Goal: Find specific page/section: Find specific page/section

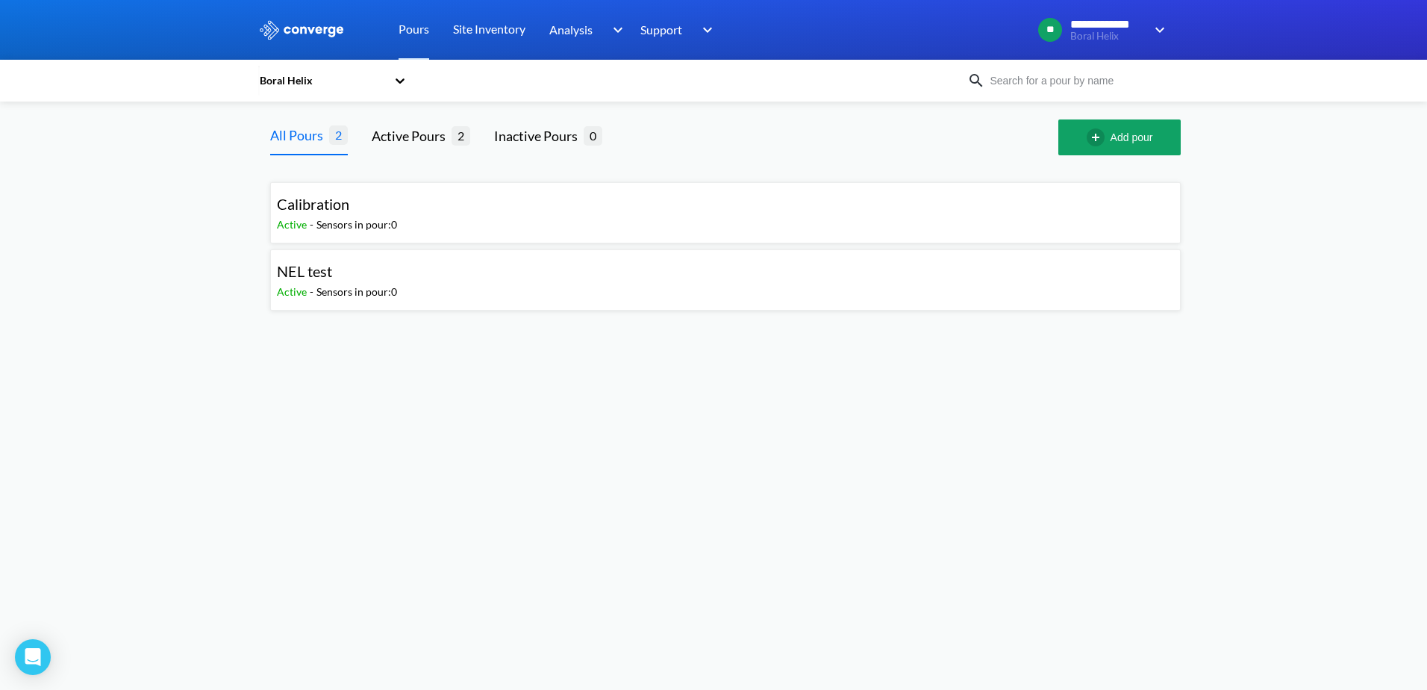
drag, startPoint x: 0, startPoint y: 0, endPoint x: 1008, endPoint y: 466, distance: 1110.0
click at [1008, 466] on body "**********" at bounding box center [713, 345] width 1427 height 690
click at [414, 136] on div "Active Pours" at bounding box center [412, 135] width 80 height 21
click at [396, 205] on div "Calibration" at bounding box center [337, 204] width 120 height 23
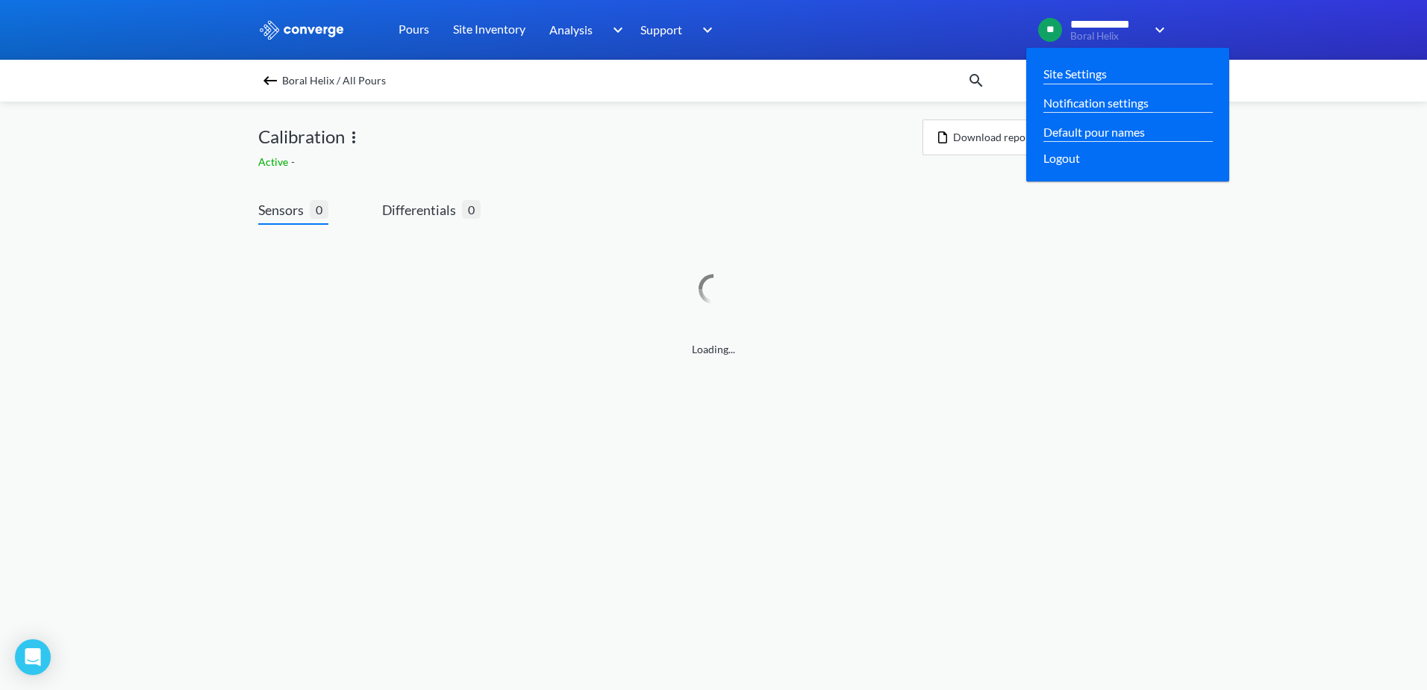
click at [1155, 25] on img at bounding box center [1157, 30] width 24 height 18
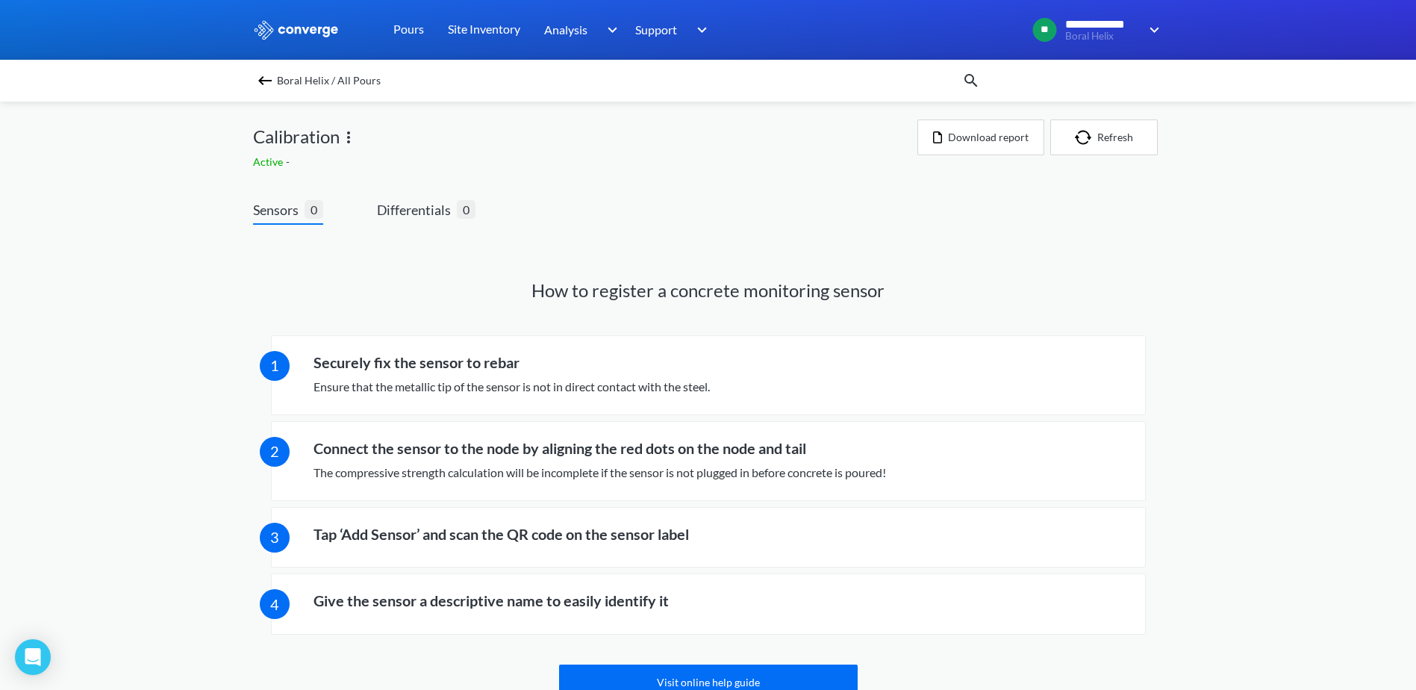
click at [266, 79] on img at bounding box center [265, 81] width 18 height 18
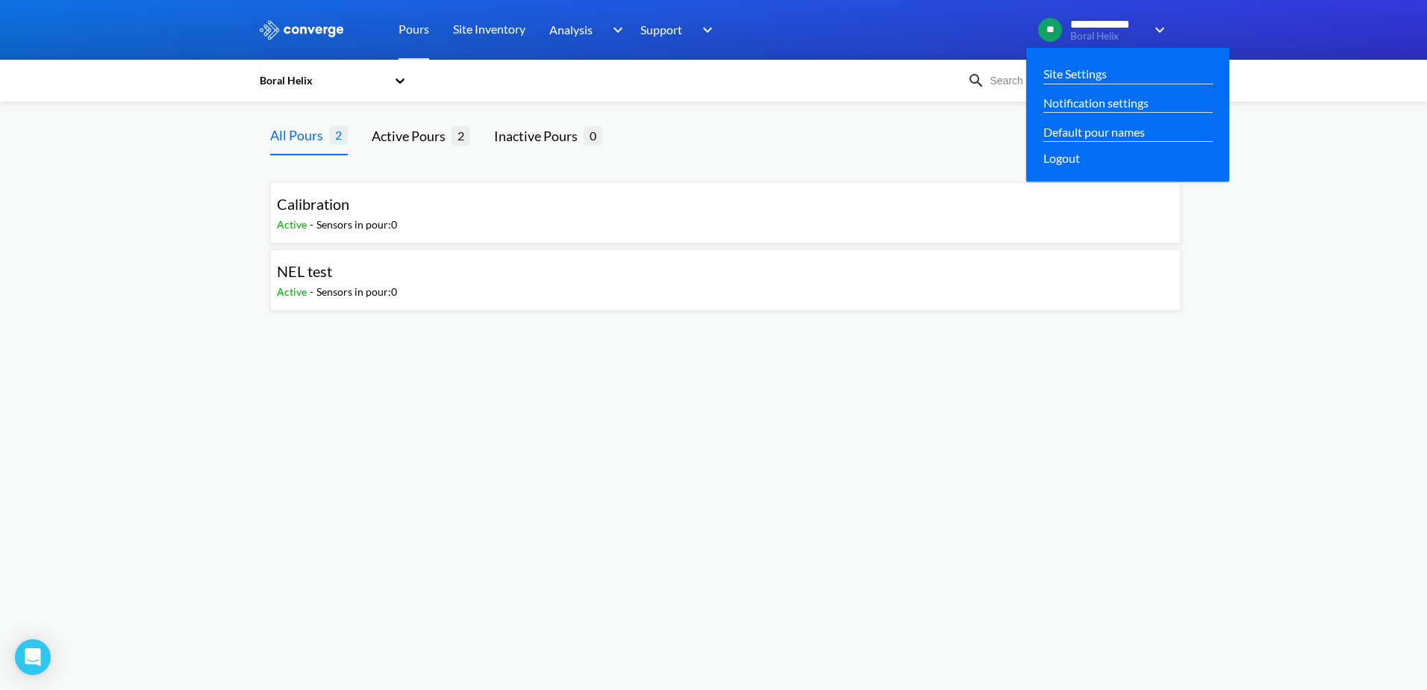
click at [1152, 27] on img at bounding box center [1157, 30] width 24 height 18
click at [1070, 75] on link "Site Settings" at bounding box center [1074, 73] width 63 height 19
